Goal: Information Seeking & Learning: Check status

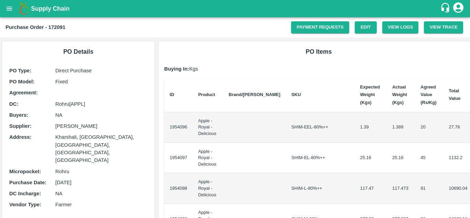
drag, startPoint x: 188, startPoint y: 90, endPoint x: 188, endPoint y: 93, distance: 3.5
click at [188, 93] on th "ID" at bounding box center [178, 95] width 29 height 34
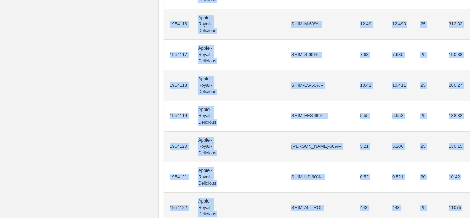
scroll to position [714, 0]
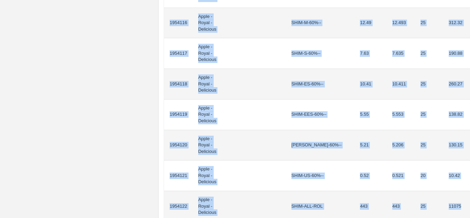
drag, startPoint x: 168, startPoint y: 94, endPoint x: 451, endPoint y: 39, distance: 288.2
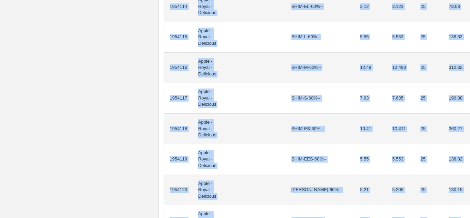
scroll to position [669, 0]
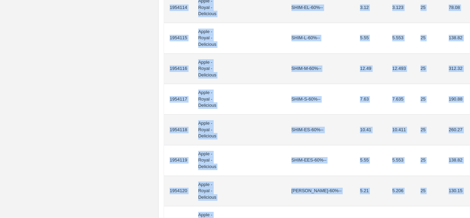
copy table "ID Product Brand/Marka SKU Expected Weight (Kgs) Actual Weight (Kgs) Agreed Val…"
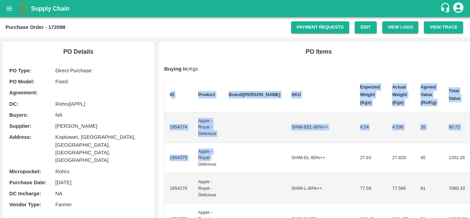
drag, startPoint x: 170, startPoint y: 94, endPoint x: 226, endPoint y: 141, distance: 73.5
click at [169, 112] on td "1954274" at bounding box center [178, 127] width 29 height 31
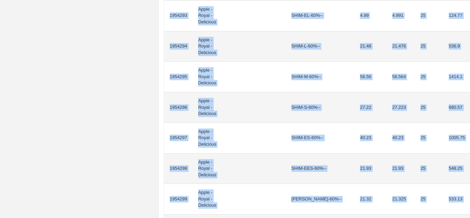
scroll to position [707, 0]
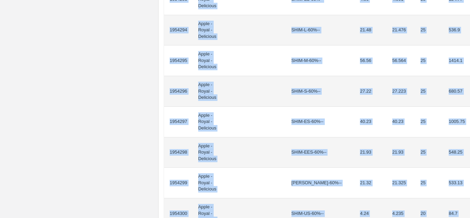
drag, startPoint x: 169, startPoint y: 123, endPoint x: 446, endPoint y: 67, distance: 282.6
copy tbody "1954274 Apple - Royal - Delicious SHIM-EEL-80%++ 4.54 4.536 20 90.72 1954275 Ap…"
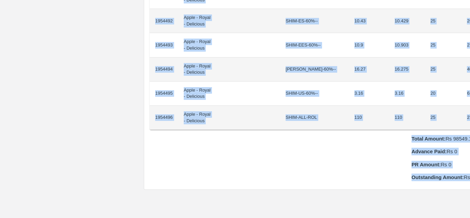
scroll to position [663, 14]
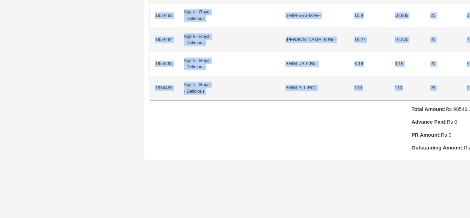
drag, startPoint x: 169, startPoint y: 115, endPoint x: 447, endPoint y: 82, distance: 279.4
copy tbody "1954470 Apple - Royal - Delicious SHIM-EEL-80%++ 0.95 0.948 20 18.96 1954471 Ap…"
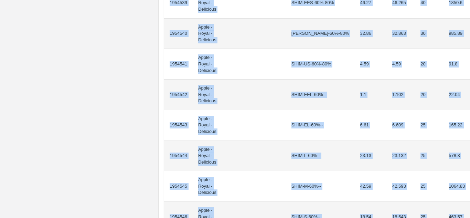
scroll to position [641, 0]
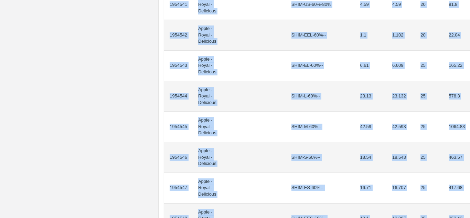
drag, startPoint x: 169, startPoint y: 124, endPoint x: 454, endPoint y: 130, distance: 284.7
copy tbody "1954524 Apple - Royal - Delicious SHIM-EEL-80%++ 2.94 2.937 20 58.74 1954525 Ap…"
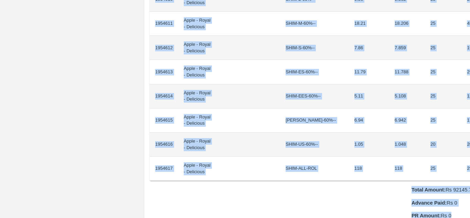
scroll to position [610, 14]
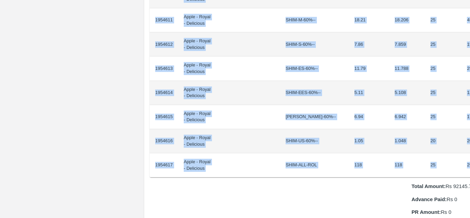
drag, startPoint x: 169, startPoint y: 116, endPoint x: 448, endPoint y: 158, distance: 281.4
copy tbody "1954590 Apple - Royal - Delicious SHIM-EEL-80%++ 6.29 6.288 20 125.76 1954591 A…"
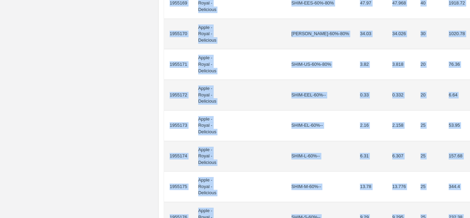
scroll to position [648, 0]
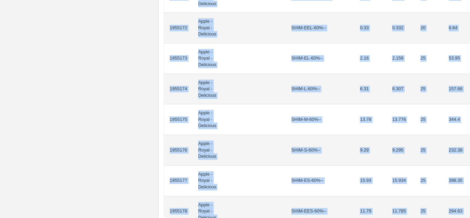
drag, startPoint x: 169, startPoint y: 123, endPoint x: 452, endPoint y: 127, distance: 283.3
copy tbody "1955154 Apple - Royal - Delicious SHIM-EEL-80%++ 11.62 11.618 20 232.36 1955155…"
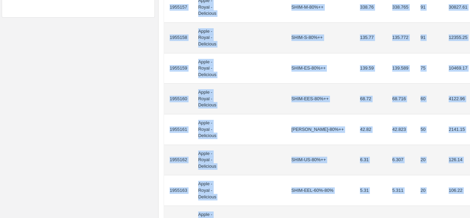
scroll to position [0, 0]
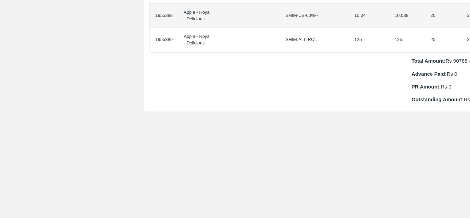
scroll to position [611, 14]
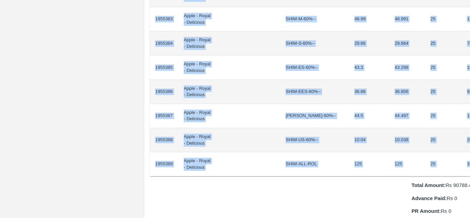
drag, startPoint x: 169, startPoint y: 114, endPoint x: 454, endPoint y: 157, distance: 288.5
copy tbody "1955362 Apple - Royal - Delicious SHIM-EEL-80%++ 1.35 1.347 20 26.94 1955363 Ap…"
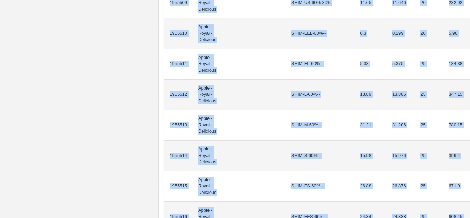
scroll to position [687, 0]
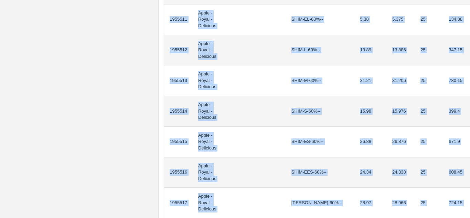
drag, startPoint x: 170, startPoint y: 124, endPoint x: 452, endPoint y: 84, distance: 285.4
copy tbody "1955492 Apple - Royal - Delicious SHIM-EEL-80%++ 2.39 2.39 20 47.8 1955493 Appl…"
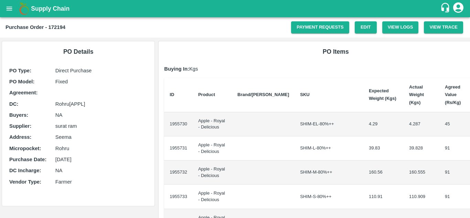
click at [169, 112] on td "1955730" at bounding box center [178, 124] width 29 height 24
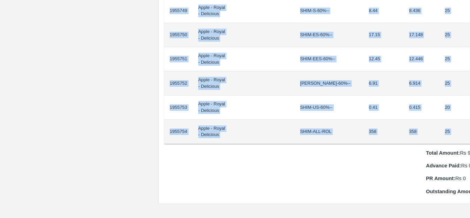
scroll to position [571, 14]
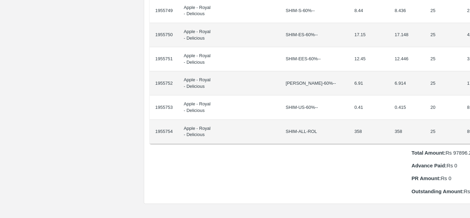
drag, startPoint x: 169, startPoint y: 114, endPoint x: 466, endPoint y: 125, distance: 297.2
copy thead "ID Product Brand/Marka SKU Expected Weight (Kgs) Actual Weight (Kgs) Agreed Val…"
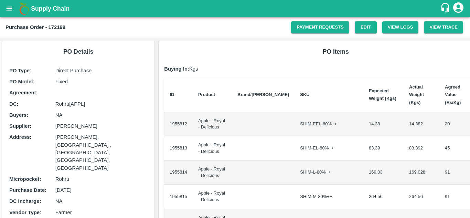
click at [170, 116] on td "1955812" at bounding box center [178, 124] width 29 height 24
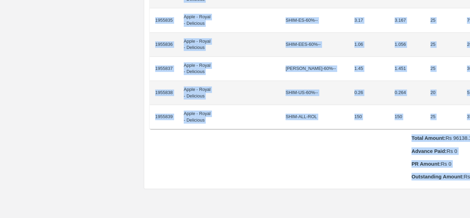
scroll to position [689, 14]
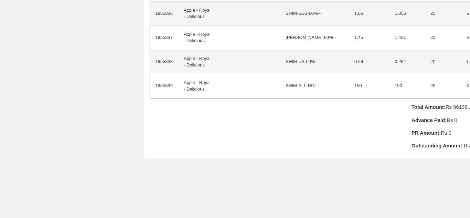
drag, startPoint x: 170, startPoint y: 116, endPoint x: 466, endPoint y: 80, distance: 298.5
copy thead "ID Product Brand/Marka SKU Expected Weight (Kgs) Actual Weight (Kgs) Agreed Val…"
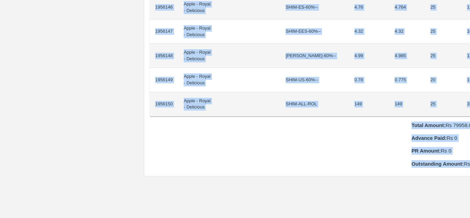
scroll to position [643, 14]
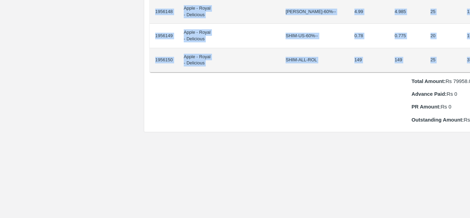
drag, startPoint x: 169, startPoint y: 116, endPoint x: 453, endPoint y: 52, distance: 291.2
copy tbody "1956126 Apple - Royal - Delicious SHIM-EEL-80%++ 1 0.996 20 19.92 1956127 Apple…"
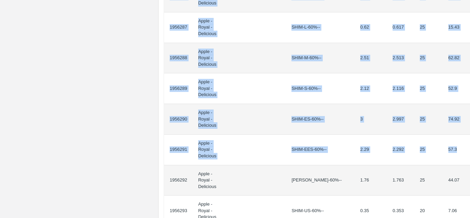
scroll to position [626, 0]
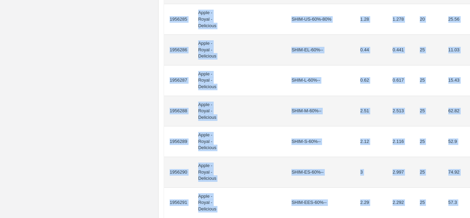
drag, startPoint x: 169, startPoint y: 123, endPoint x: 454, endPoint y: 121, distance: 285.0
copy tbody "1956268 Apple - Royal - Delicious SHIM-EEL-80%++ 5.25 5.245 20 104.9 1956269 Ap…"
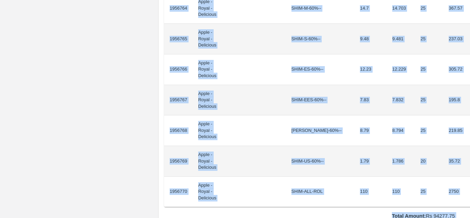
scroll to position [760, 0]
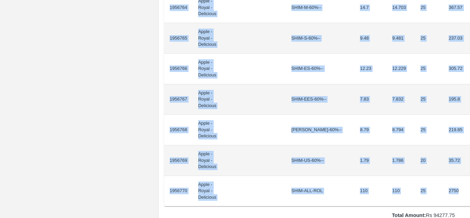
drag, startPoint x: 169, startPoint y: 123, endPoint x: 448, endPoint y: 13, distance: 299.9
copy tbody "1956743 Apple - Royal - Delicious SHIM-EEL-80%++ 12.09 12.093 20 241.86 1956744…"
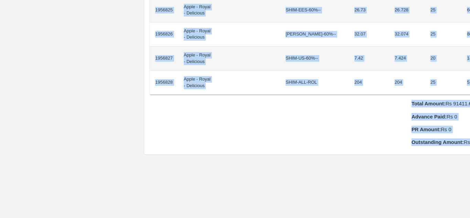
scroll to position [739, 14]
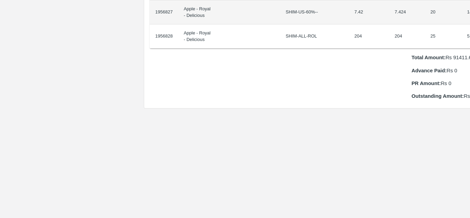
drag, startPoint x: 169, startPoint y: 116, endPoint x: 462, endPoint y: 20, distance: 307.5
copy thead "ID Product Brand/[PERSON_NAME] Expected Weight (Kgs) Actual Weight (Kgs) Agreed…"
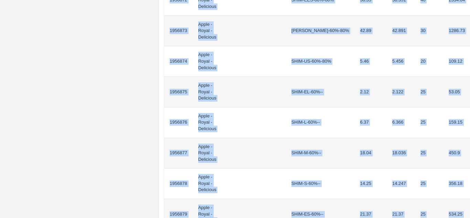
scroll to position [668, 0]
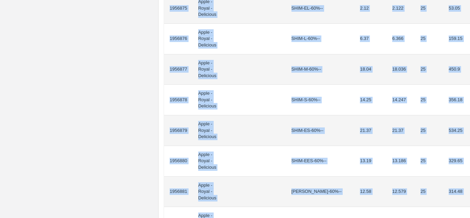
drag, startPoint x: 169, startPoint y: 123, endPoint x: 459, endPoint y: 86, distance: 292.4
copy tbody "1956857 Apple - Royal - Delicious SHIM-EEL-80%++ 7.12 7.123 20 142.46 1956858 A…"
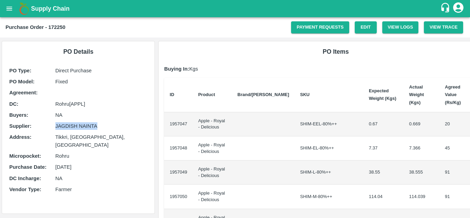
drag, startPoint x: 101, startPoint y: 126, endPoint x: 55, endPoint y: 126, distance: 45.7
click at [55, 126] on p "JAGDISH NAINTA" at bounding box center [101, 126] width 92 height 8
copy p "JAGDISH NAINTA"
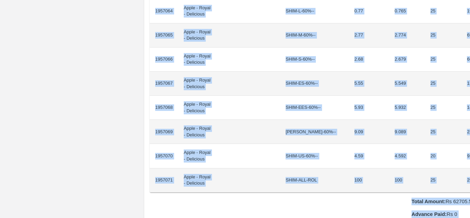
scroll to position [610, 14]
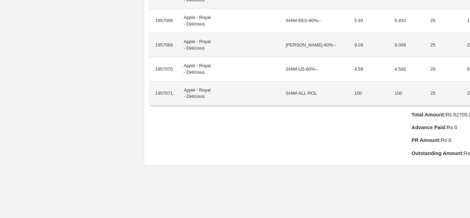
drag, startPoint x: 170, startPoint y: 114, endPoint x: 465, endPoint y: 80, distance: 296.5
copy thead "ID Product Brand/[PERSON_NAME] Expected Weight (Kgs) Actual Weight (Kgs) Agreed…"
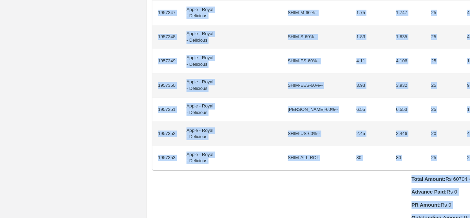
scroll to position [636, 12]
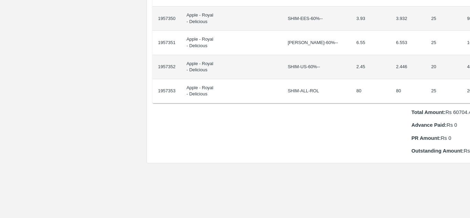
drag, startPoint x: 169, startPoint y: 116, endPoint x: 461, endPoint y: 81, distance: 294.3
copy thead "ID Product Brand/[PERSON_NAME] Expected Weight (Kgs) Actual Weight (Kgs) Agreed…"
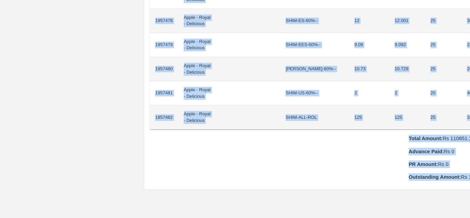
scroll to position [628, 14]
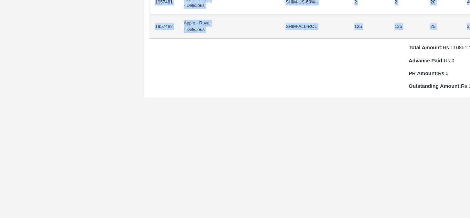
drag, startPoint x: 169, startPoint y: 115, endPoint x: 459, endPoint y: 16, distance: 305.5
copy tbody "1957460 Apple - Royal - Delicious SHIM-EL-80%++ 0.36 0.363 45 16.34 1957461 App…"
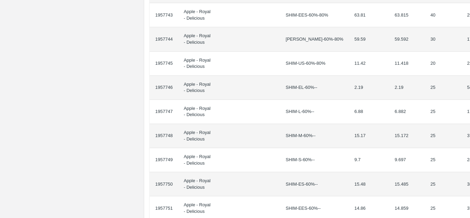
scroll to position [594, 14]
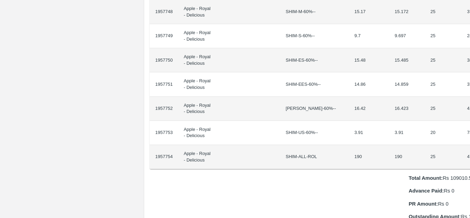
drag, startPoint x: 169, startPoint y: 116, endPoint x: 461, endPoint y: 138, distance: 292.0
copy thead "ID Product Brand/[PERSON_NAME] Expected Weight (Kgs) Actual Weight (Kgs) Agreed…"
